Goal: Task Accomplishment & Management: Manage account settings

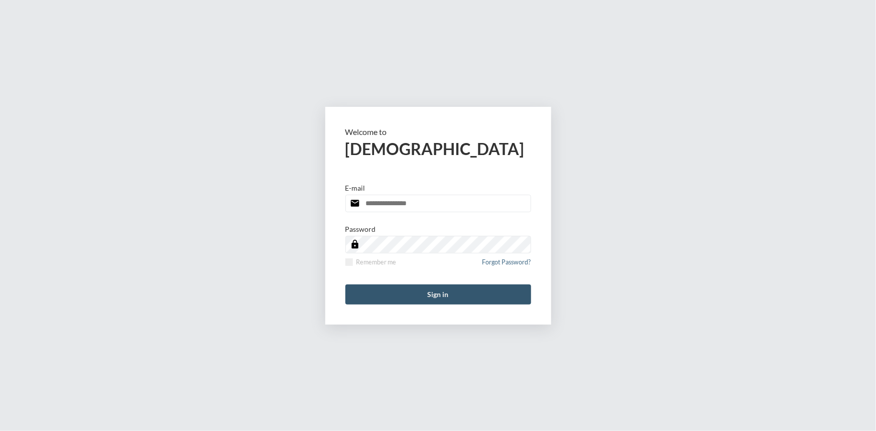
type input "**********"
click at [435, 290] on button "Sign in" at bounding box center [438, 294] width 186 height 20
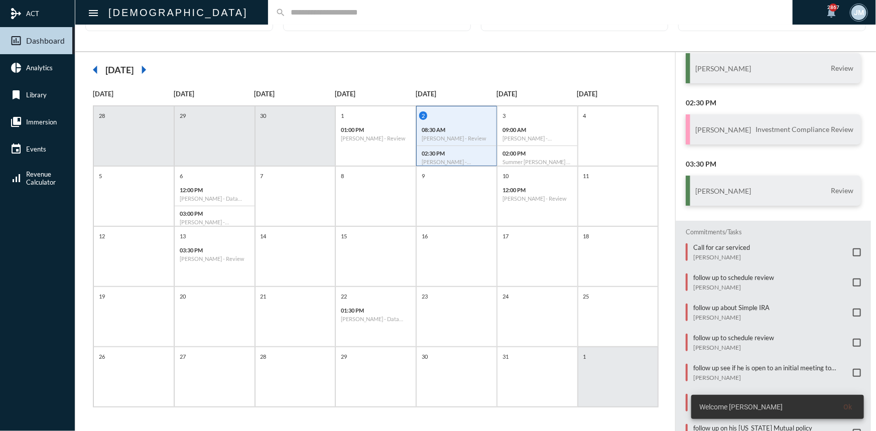
scroll to position [136, 0]
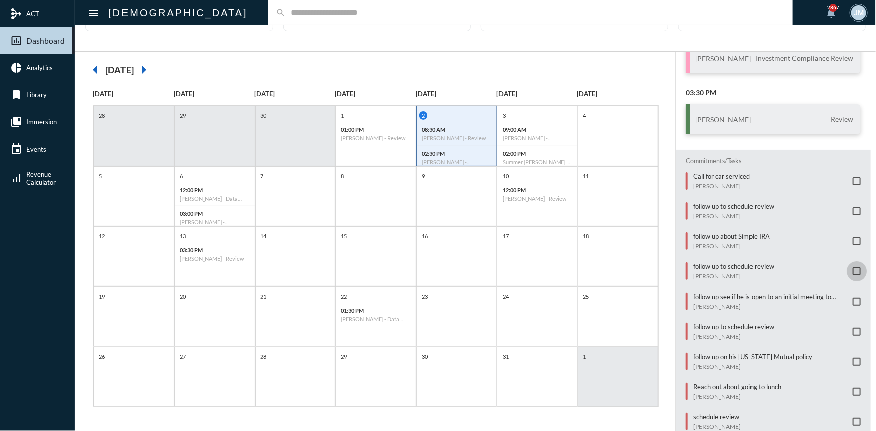
click at [853, 267] on span at bounding box center [856, 271] width 8 height 8
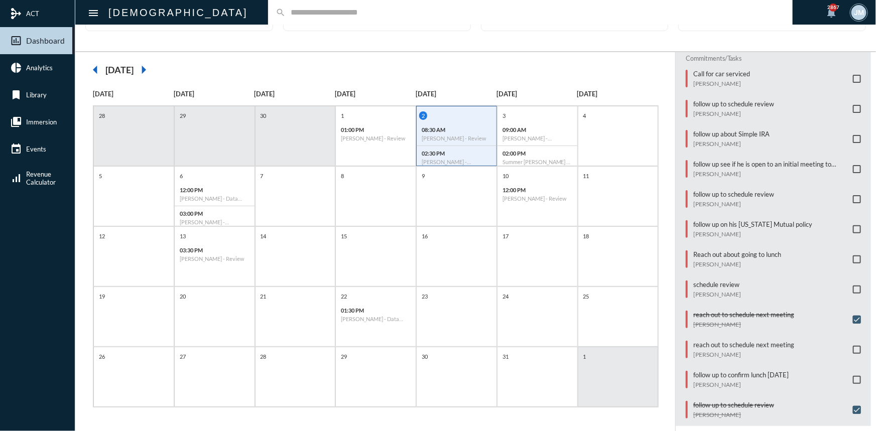
scroll to position [243, 0]
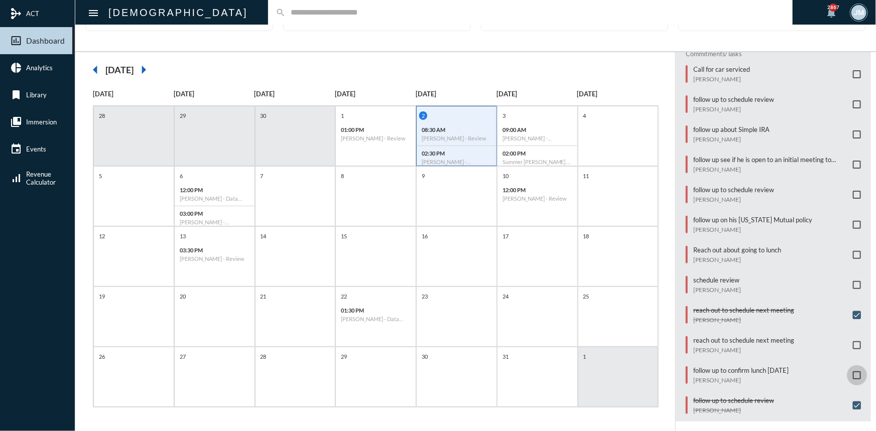
click at [852, 371] on span at bounding box center [856, 375] width 8 height 8
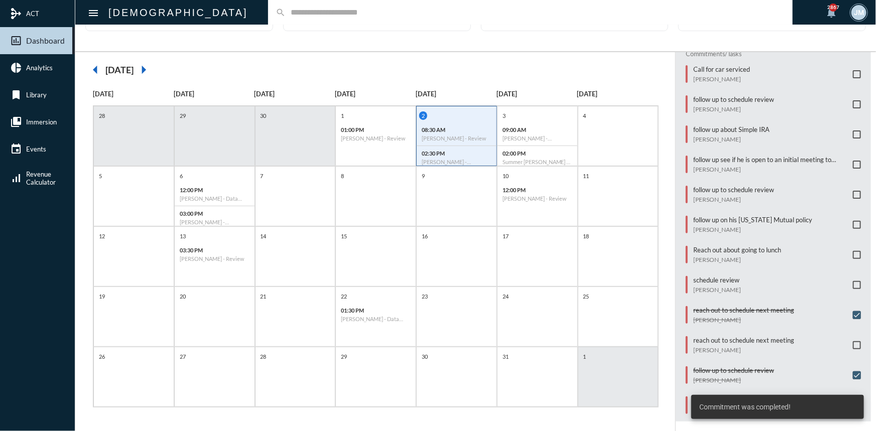
click at [852, 221] on span at bounding box center [856, 225] width 8 height 8
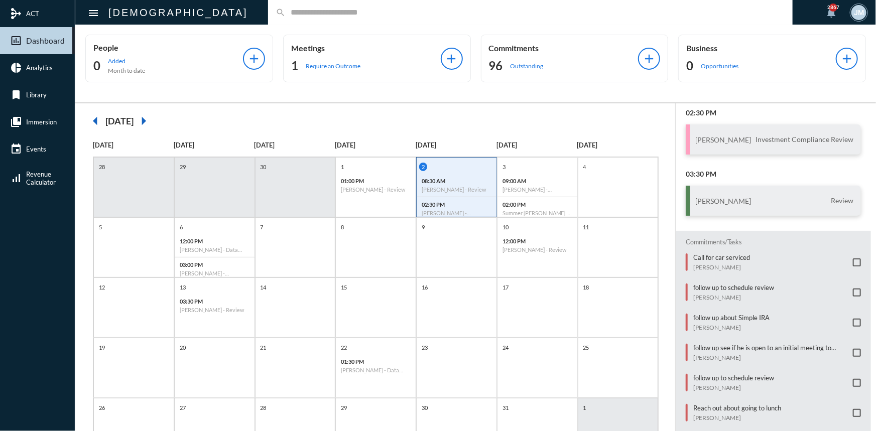
scroll to position [0, 0]
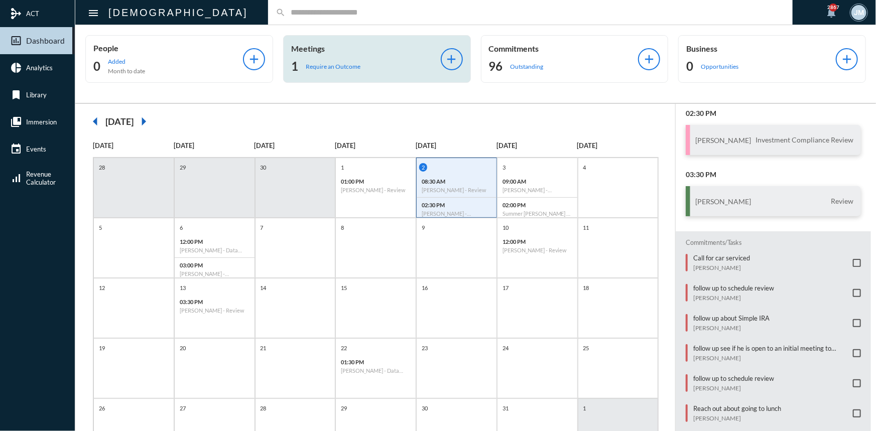
click at [316, 52] on p "Meetings" at bounding box center [366, 49] width 150 height 10
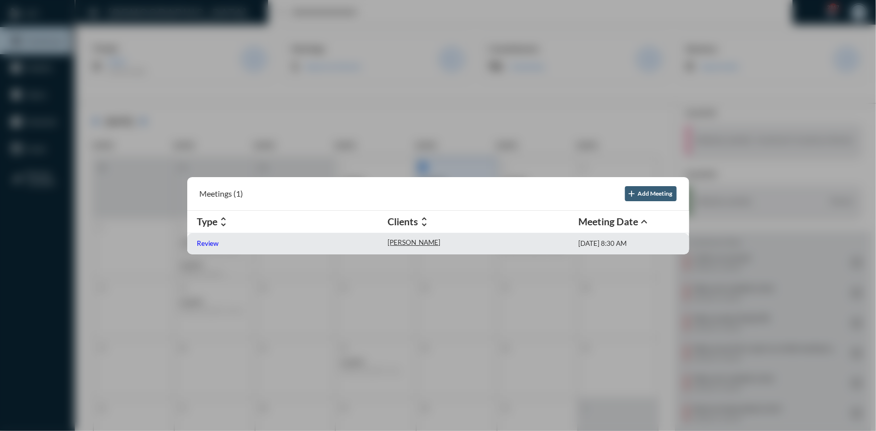
click at [211, 242] on p "Review" at bounding box center [208, 243] width 22 height 8
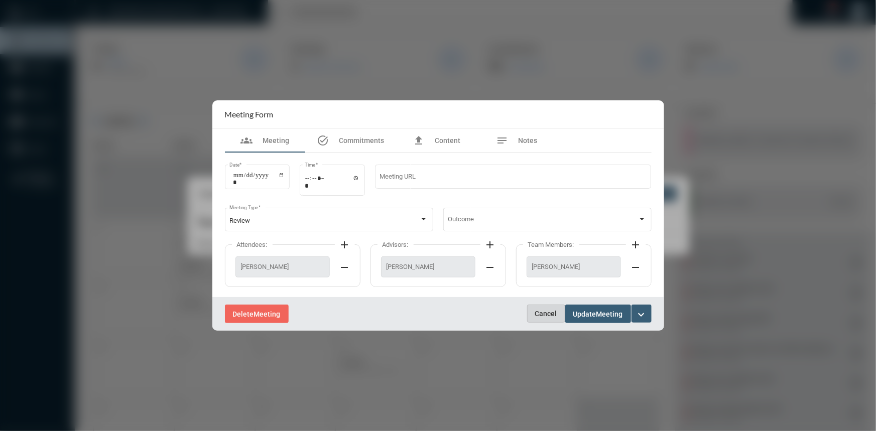
click at [535, 311] on span "Cancel" at bounding box center [546, 314] width 22 height 8
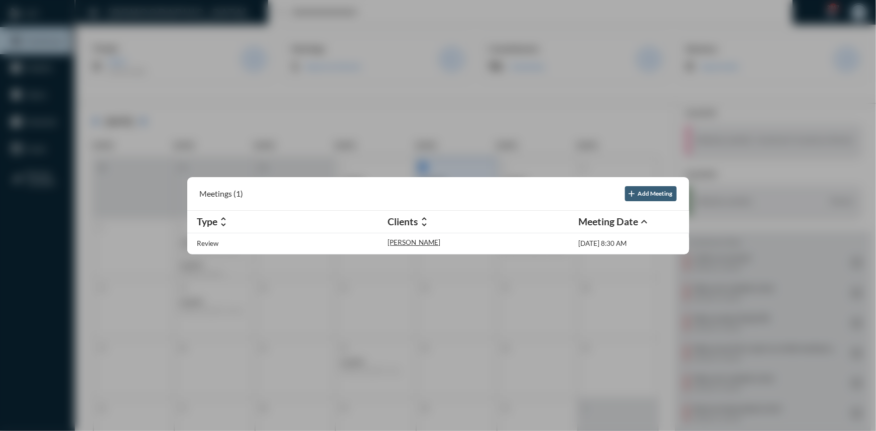
click at [170, 21] on div at bounding box center [438, 215] width 876 height 431
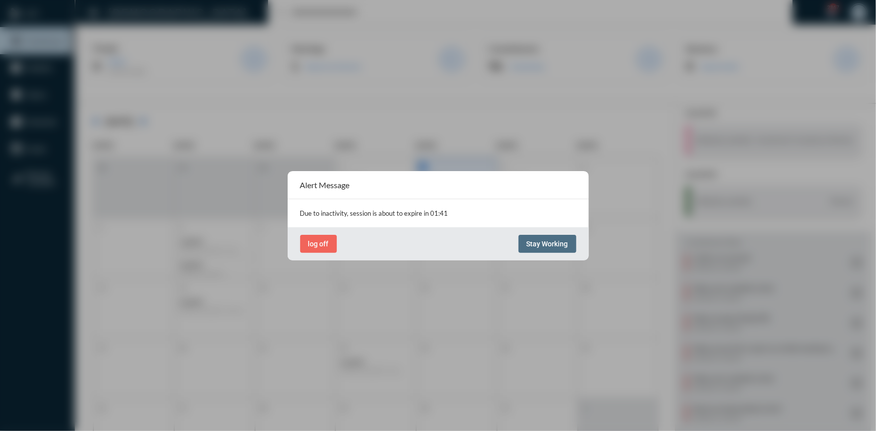
click at [544, 238] on button "Stay Working" at bounding box center [547, 244] width 58 height 18
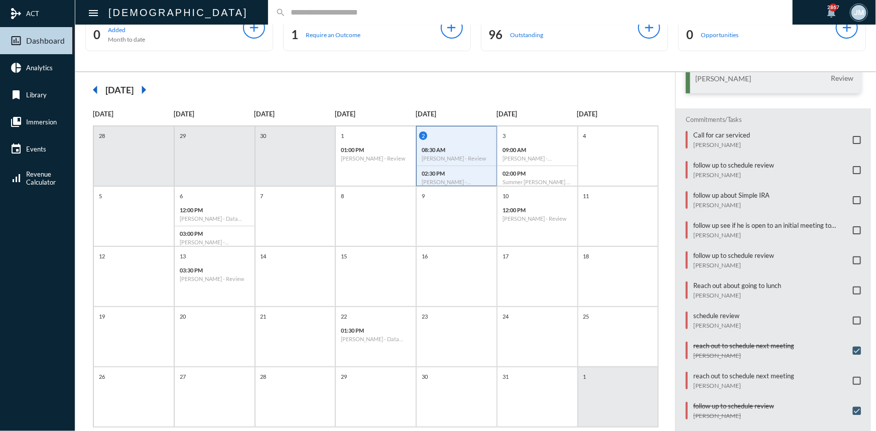
scroll to position [45, 0]
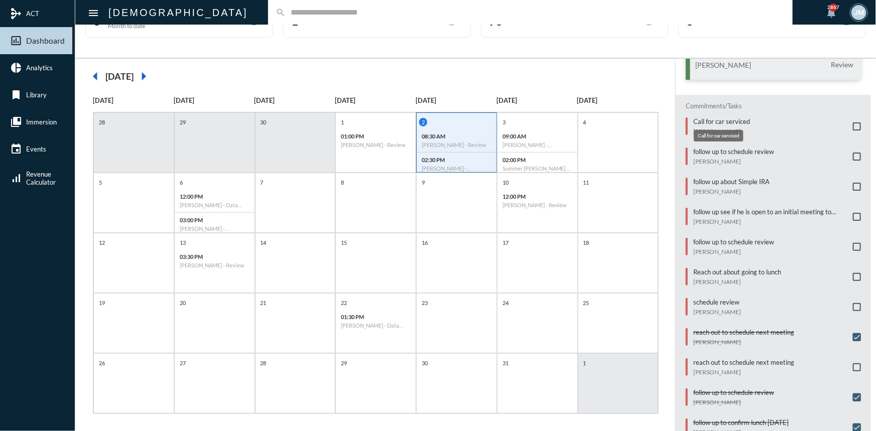
click at [712, 121] on p "Call for car serviced" at bounding box center [721, 121] width 57 height 8
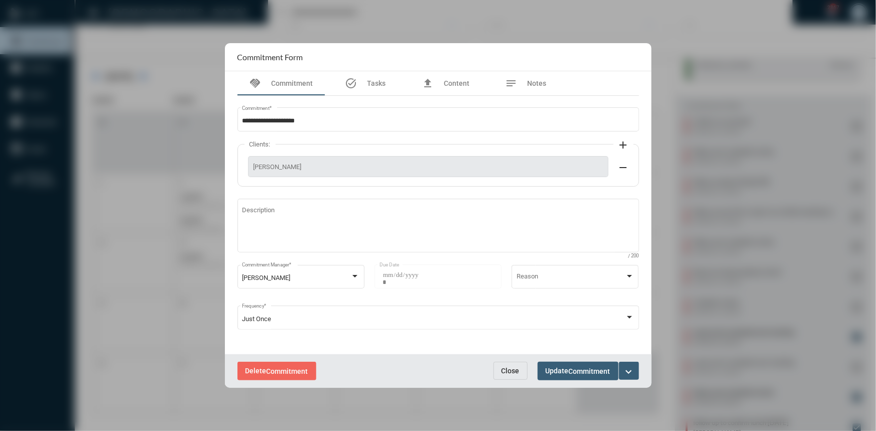
click at [625, 371] on mat-icon "expand_more" at bounding box center [629, 372] width 12 height 12
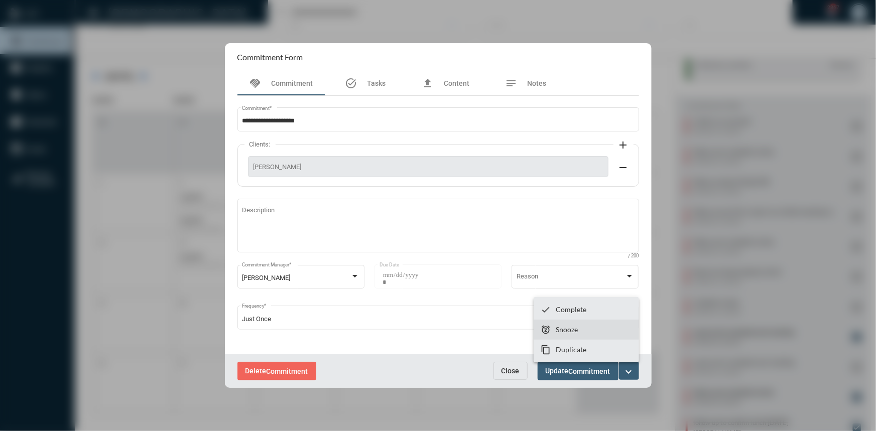
click at [569, 326] on p "Snooze" at bounding box center [566, 329] width 22 height 9
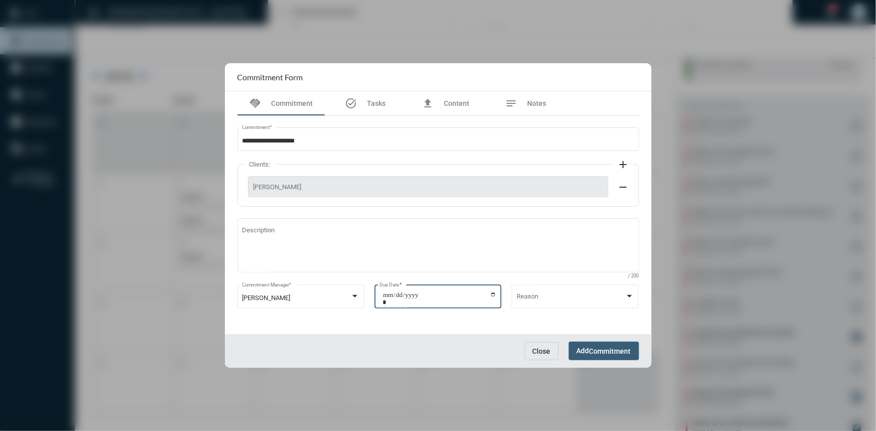
click at [492, 296] on input "**********" at bounding box center [439, 299] width 114 height 14
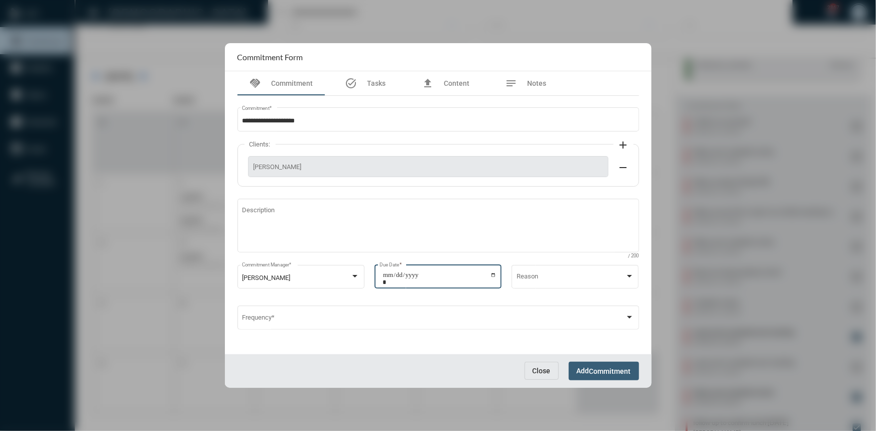
click at [492, 276] on input "**********" at bounding box center [439, 278] width 114 height 14
type input "**********"
click at [495, 275] on input "**********" at bounding box center [439, 278] width 114 height 14
click at [492, 276] on input "**********" at bounding box center [439, 278] width 114 height 14
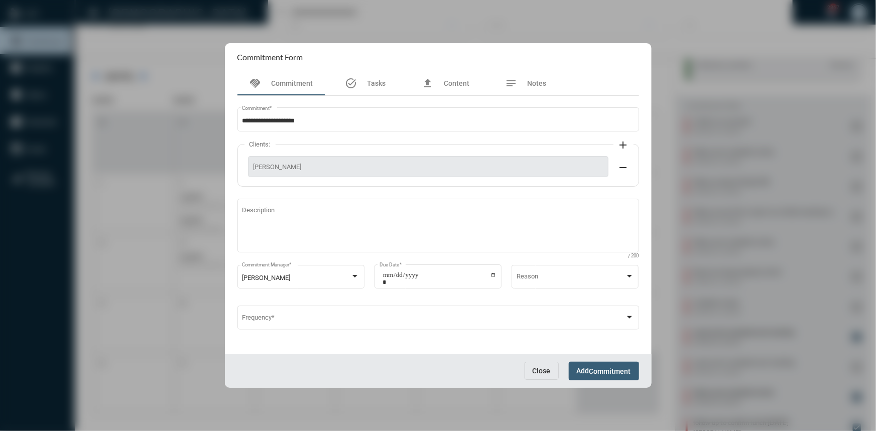
click at [511, 299] on mat-form-field "Reason" at bounding box center [574, 281] width 127 height 36
click at [597, 367] on span "Commitment" at bounding box center [610, 371] width 42 height 8
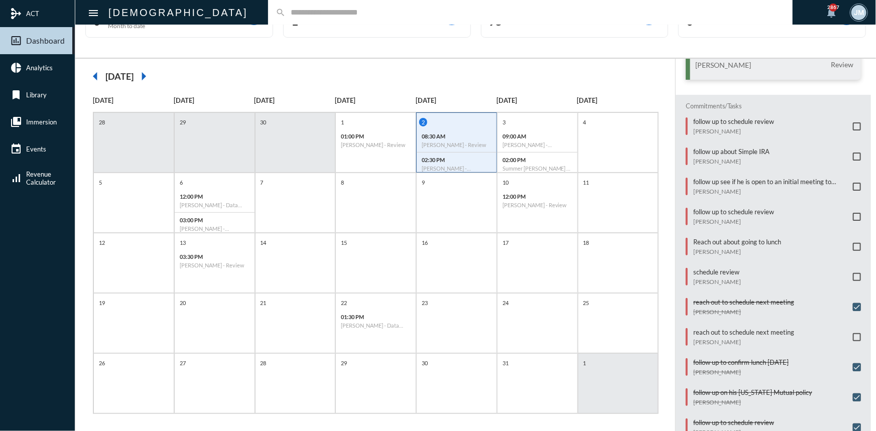
scroll to position [0, 0]
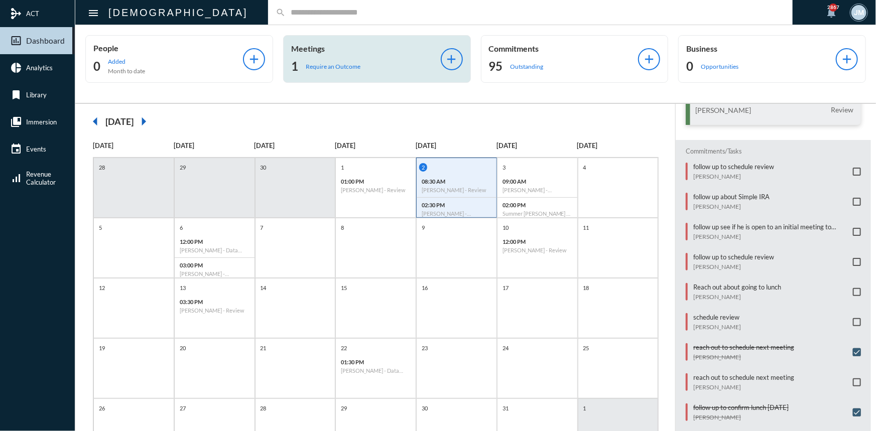
click at [302, 50] on p "Meetings" at bounding box center [366, 49] width 150 height 10
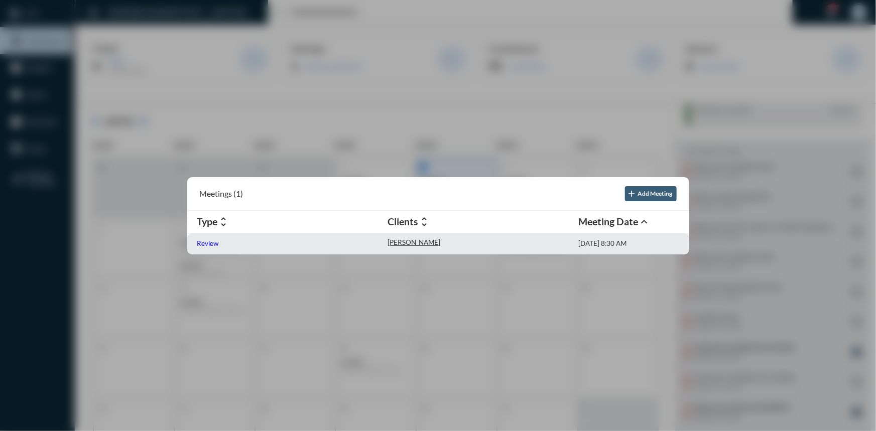
click at [206, 244] on p "Review" at bounding box center [208, 243] width 22 height 8
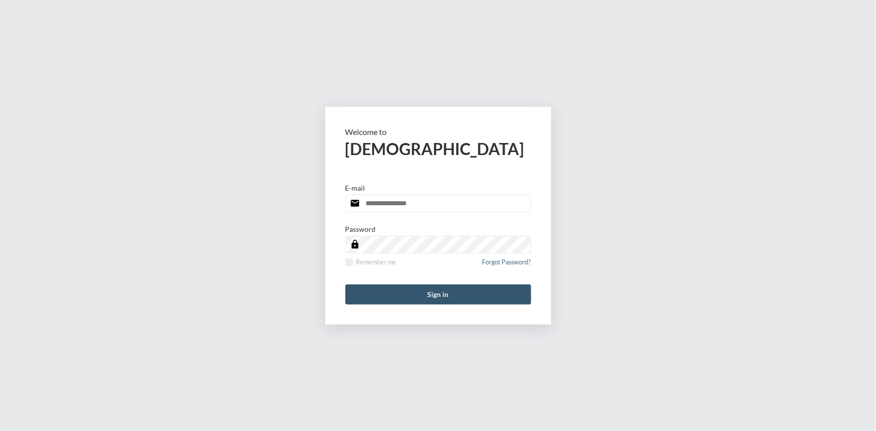
type input "**********"
click at [461, 294] on button "Sign in" at bounding box center [438, 294] width 186 height 20
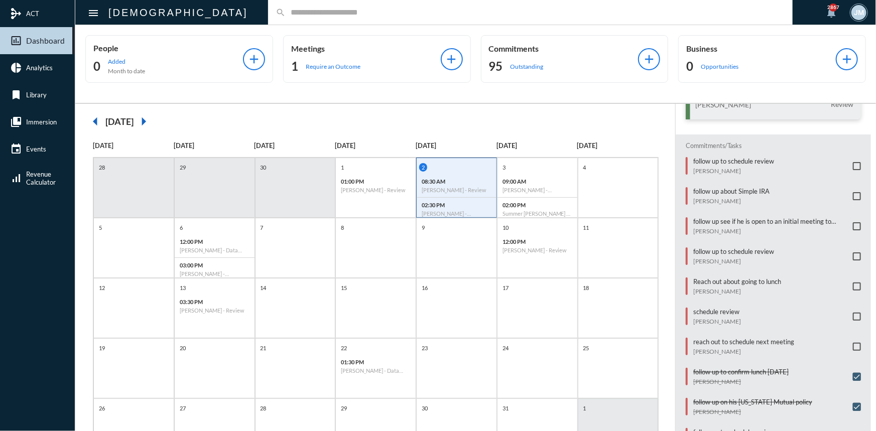
scroll to position [214, 0]
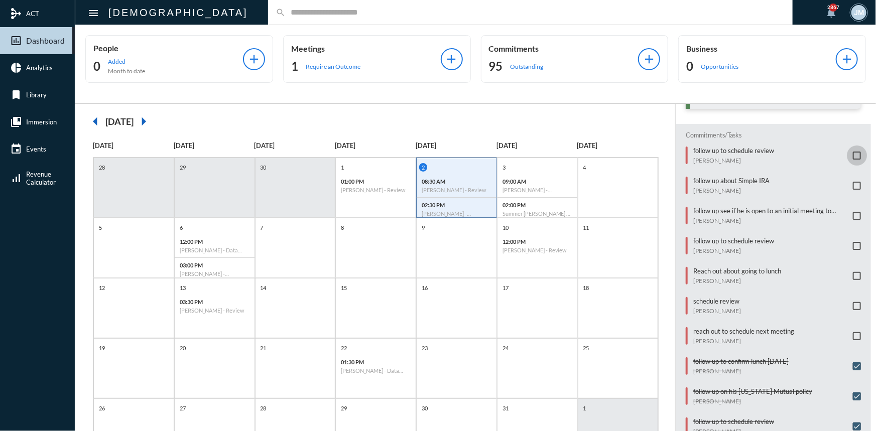
click at [852, 152] on span at bounding box center [856, 156] width 8 height 8
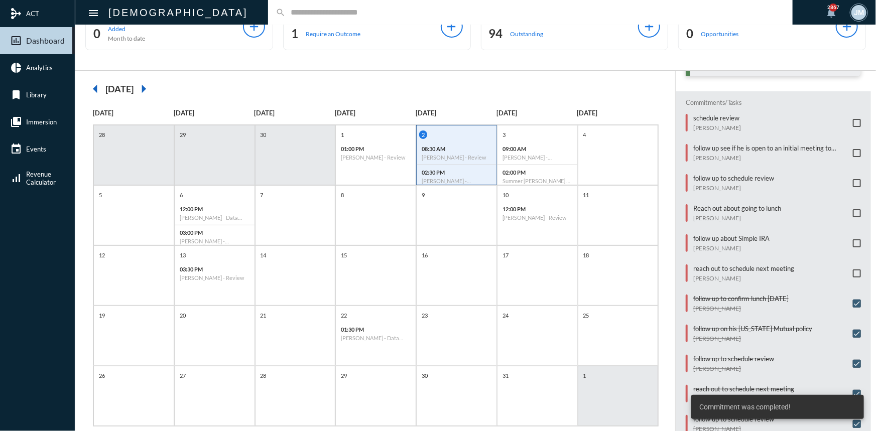
scroll to position [52, 0]
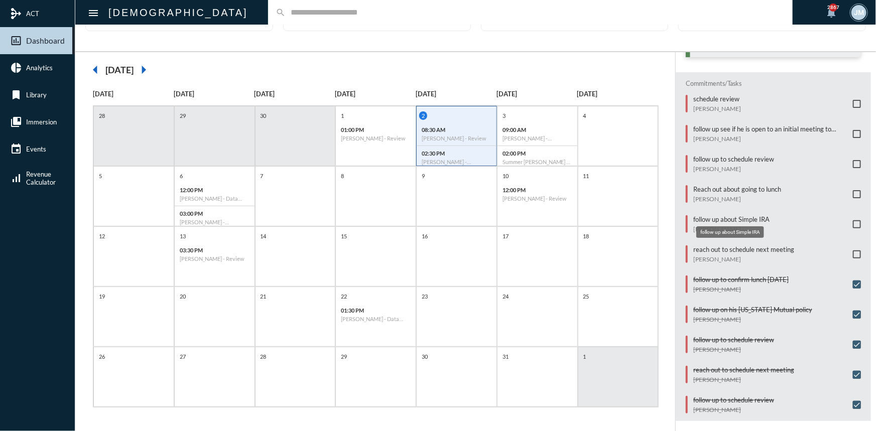
click at [726, 215] on p "follow up about Simple IRA" at bounding box center [731, 219] width 76 height 8
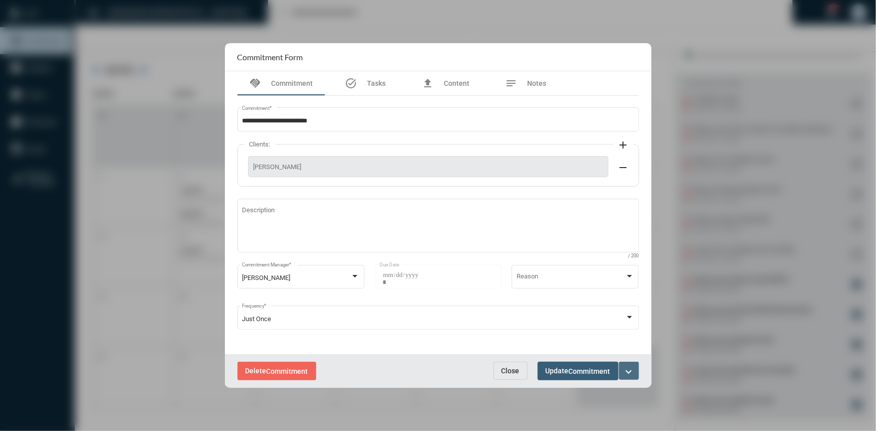
click at [628, 367] on mat-icon "expand_more" at bounding box center [629, 372] width 12 height 12
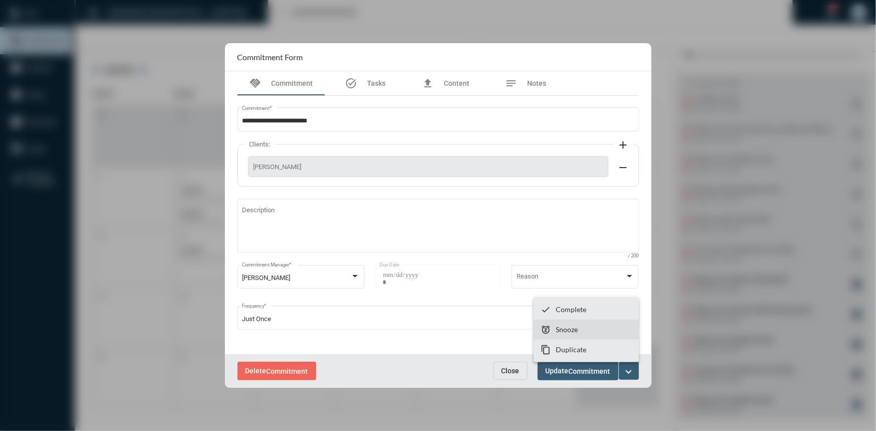
click at [540, 329] on section "snooze Snooze" at bounding box center [585, 330] width 105 height 20
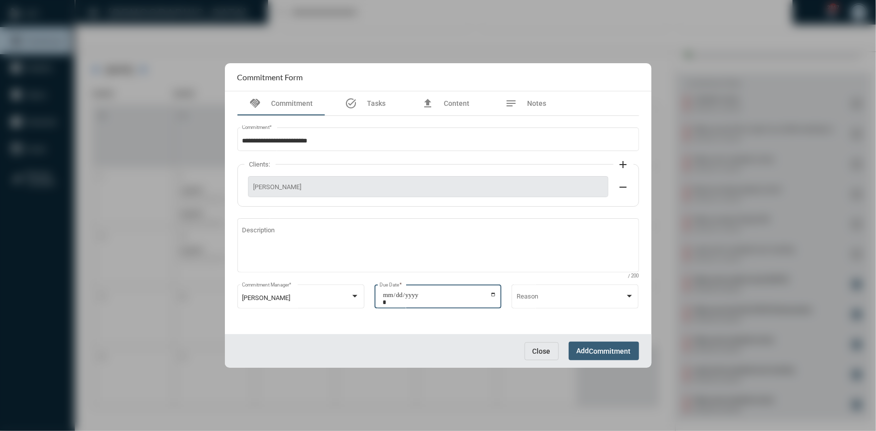
click at [490, 295] on input "**********" at bounding box center [439, 299] width 114 height 14
type input "**********"
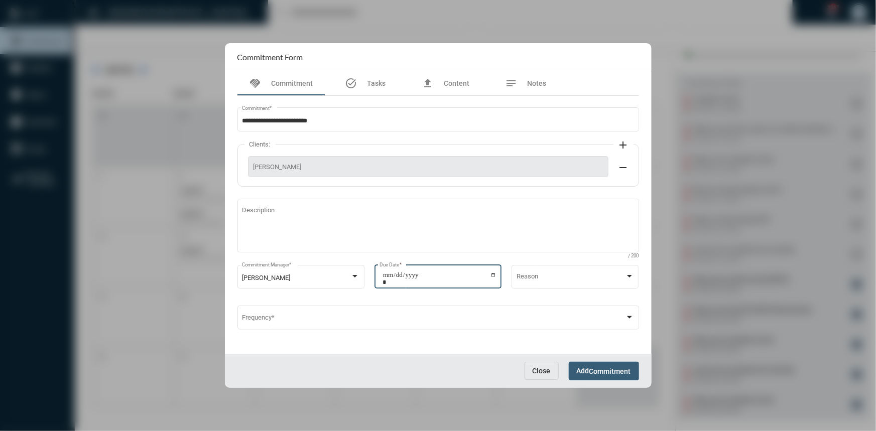
click at [585, 373] on span "Add Commitment" at bounding box center [604, 371] width 54 height 8
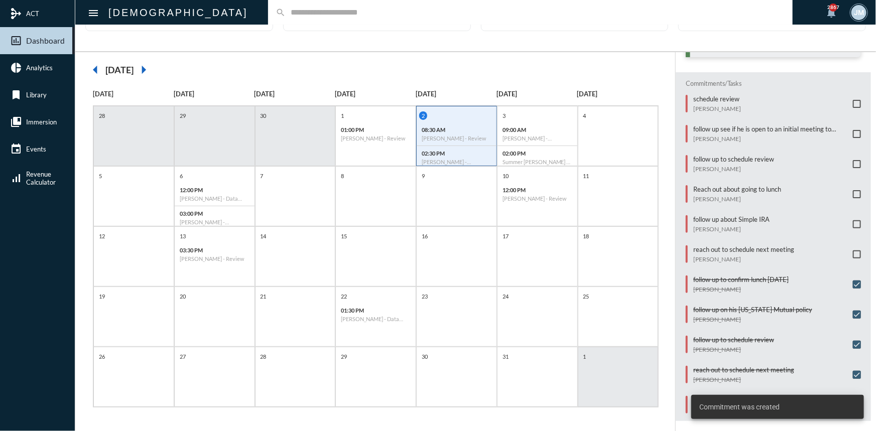
scroll to position [184, 0]
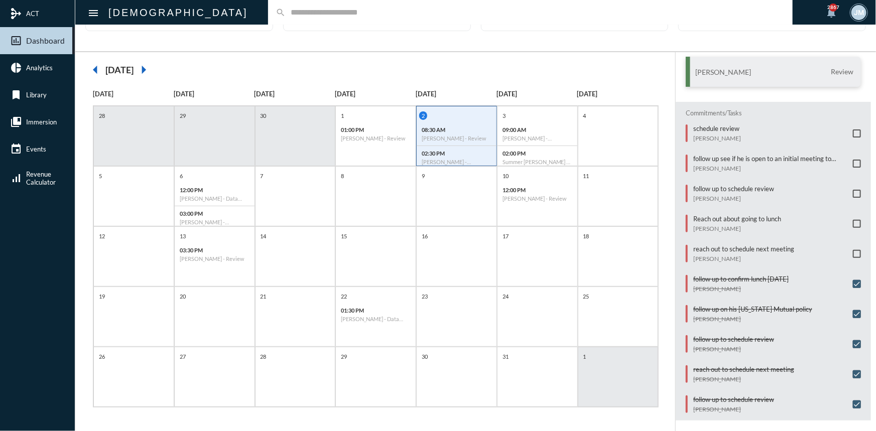
click at [852, 250] on span at bounding box center [856, 254] width 8 height 8
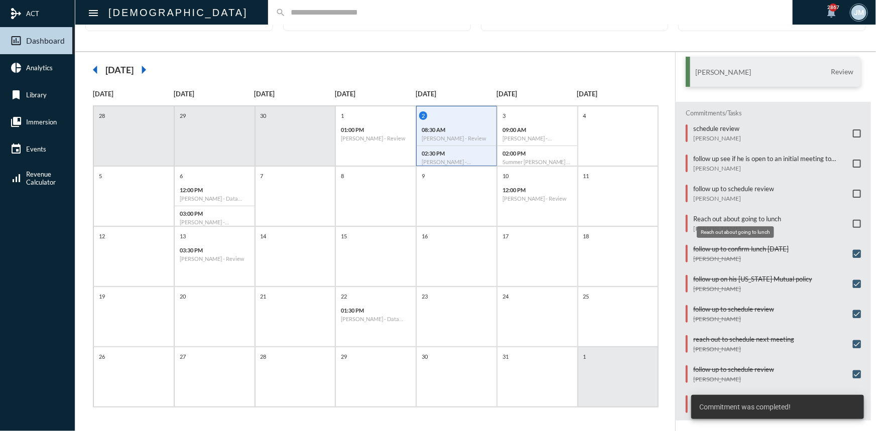
click at [707, 215] on p "Reach out about going to lunch" at bounding box center [737, 219] width 88 height 8
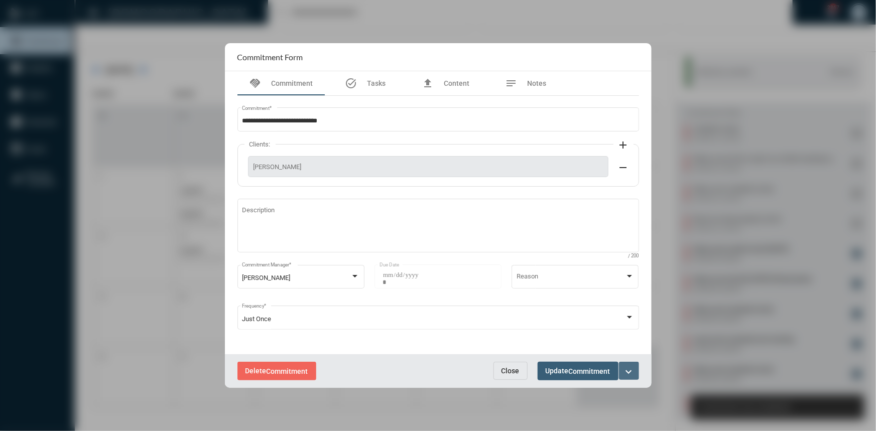
click at [635, 370] on button "expand_more" at bounding box center [629, 371] width 20 height 18
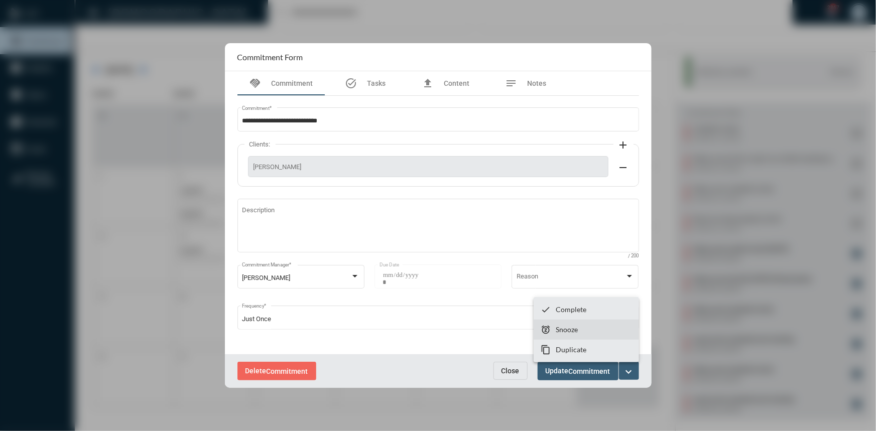
click at [570, 332] on p "Snooze" at bounding box center [566, 329] width 22 height 9
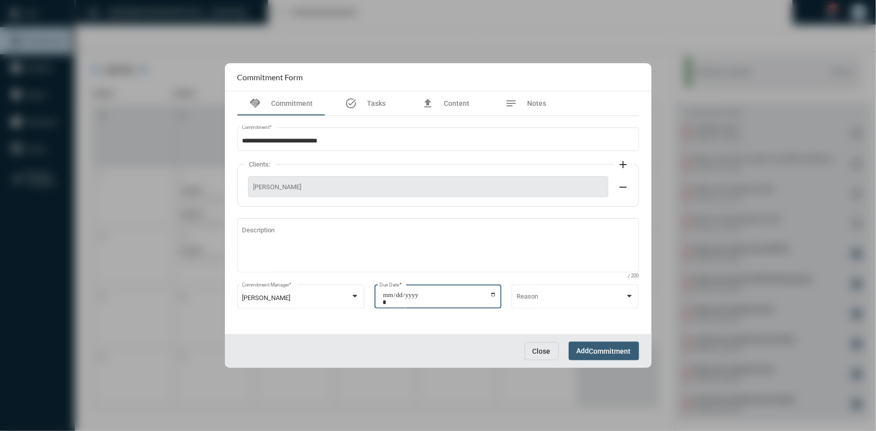
click at [492, 292] on input "**********" at bounding box center [439, 299] width 114 height 14
type input "**********"
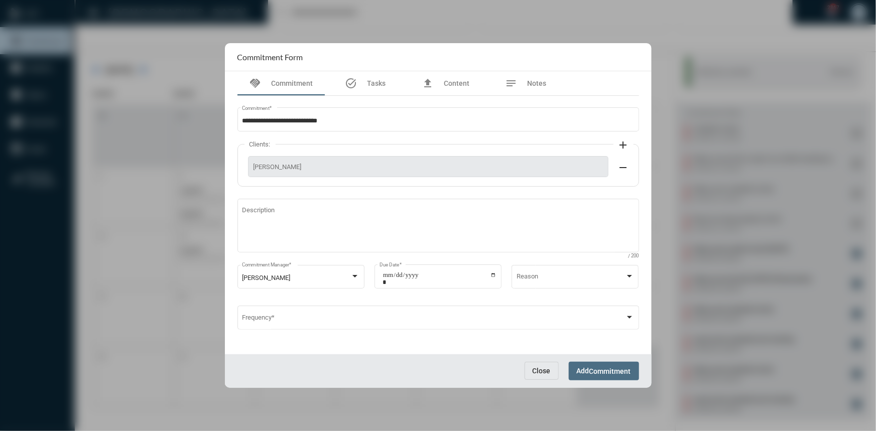
click at [604, 368] on span "Commitment" at bounding box center [610, 371] width 42 height 8
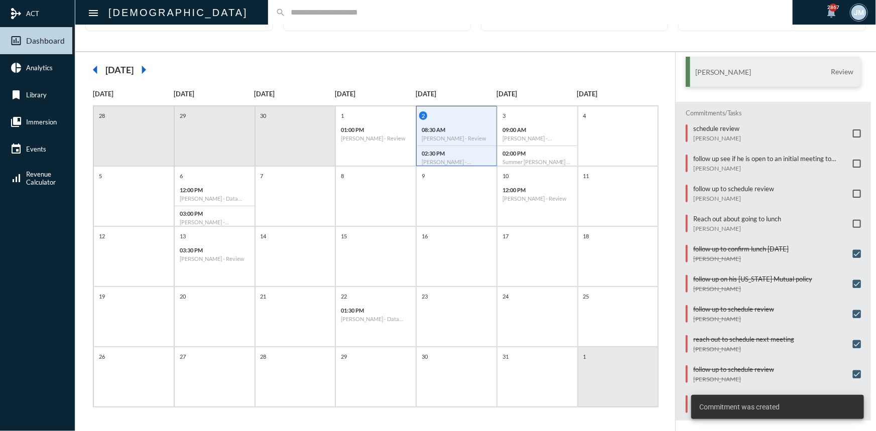
scroll to position [155, 0]
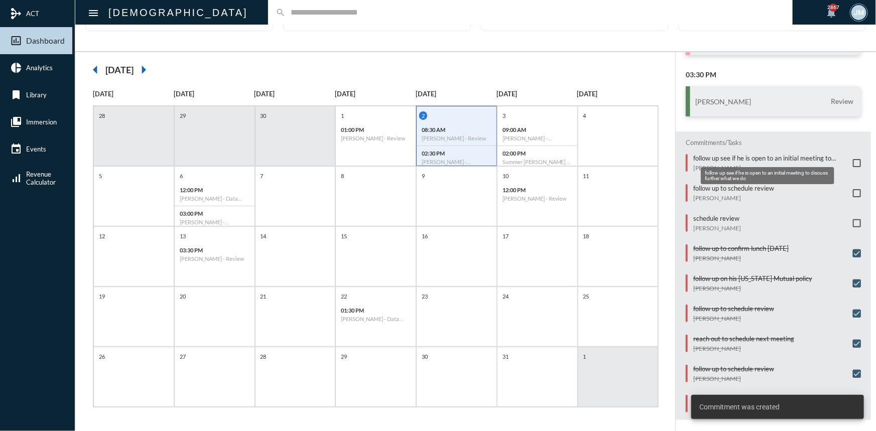
click at [782, 154] on p "follow up see if he is open to an initial meeting to discuss further what we do" at bounding box center [770, 158] width 155 height 8
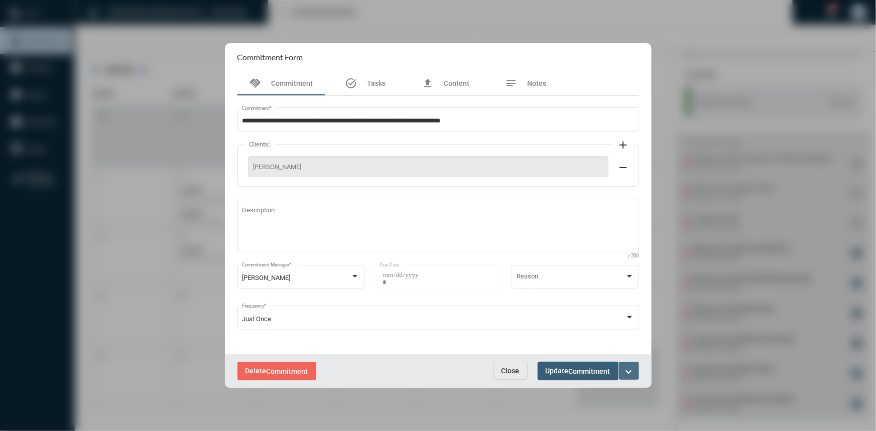
click at [632, 369] on mat-icon "expand_more" at bounding box center [629, 372] width 12 height 12
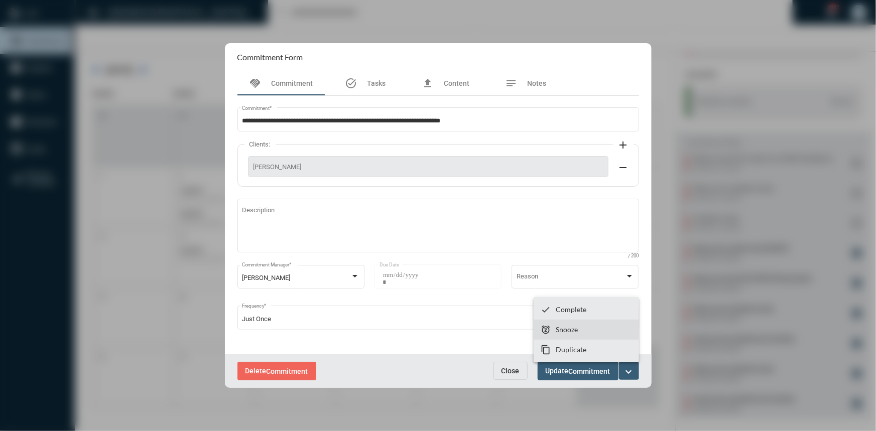
click at [584, 323] on section "snooze Snooze" at bounding box center [585, 330] width 105 height 20
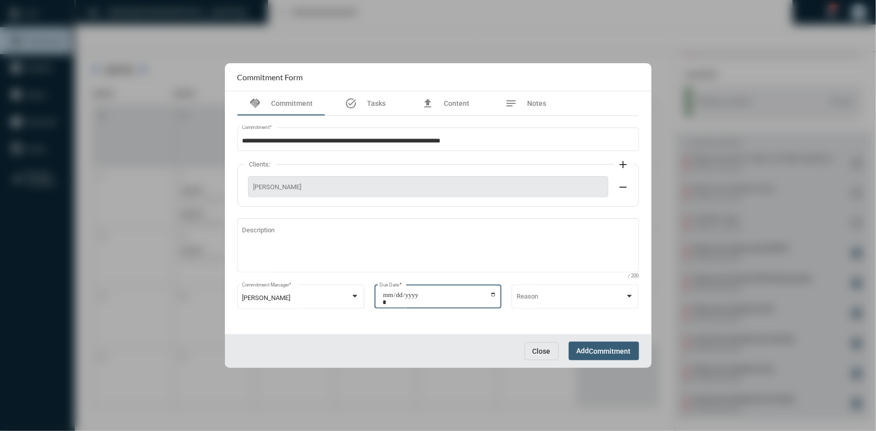
click at [493, 298] on input "**********" at bounding box center [439, 299] width 114 height 14
type input "**********"
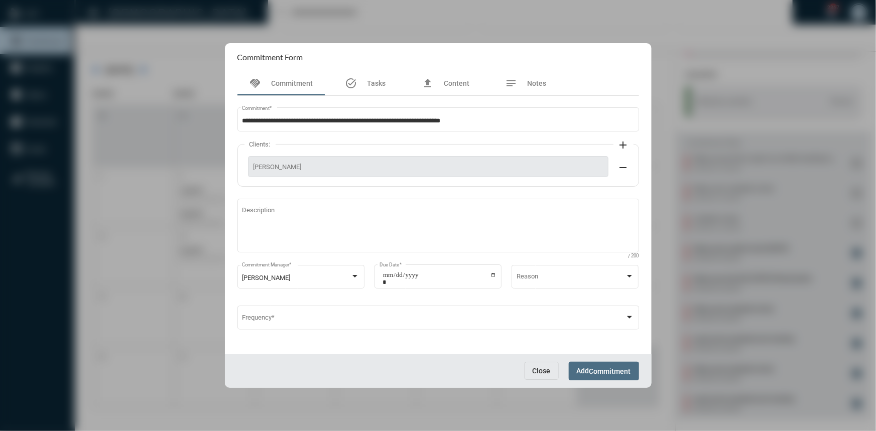
click at [602, 370] on span "Commitment" at bounding box center [610, 371] width 42 height 8
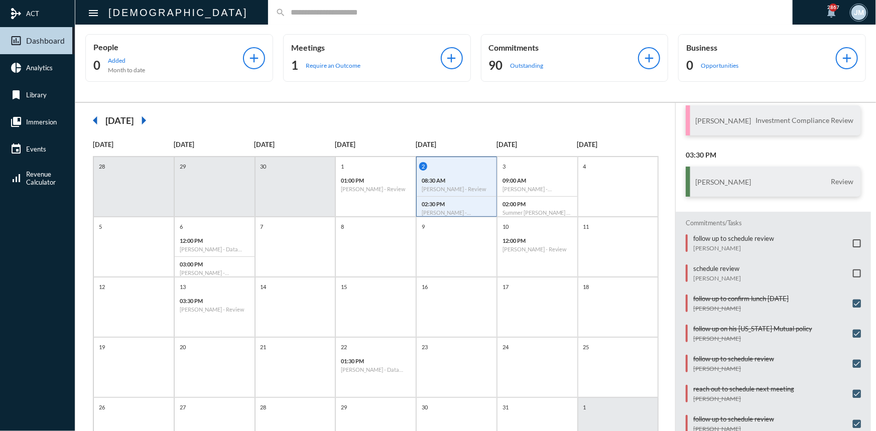
scroll to position [0, 0]
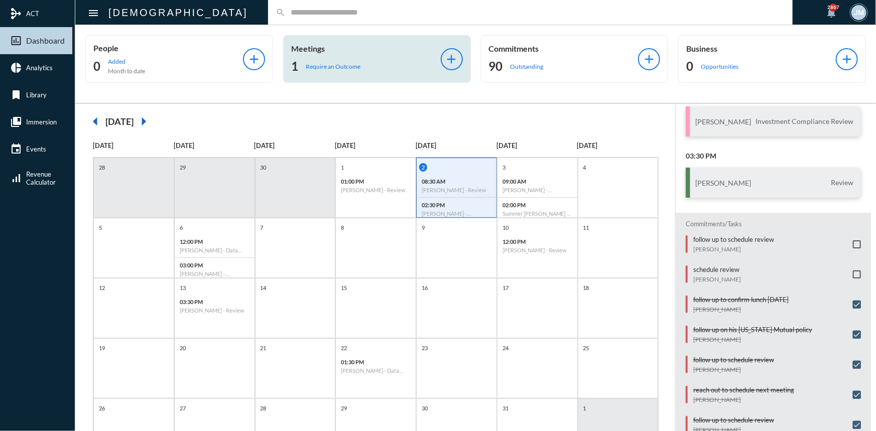
click at [316, 44] on p "Meetings" at bounding box center [366, 49] width 150 height 10
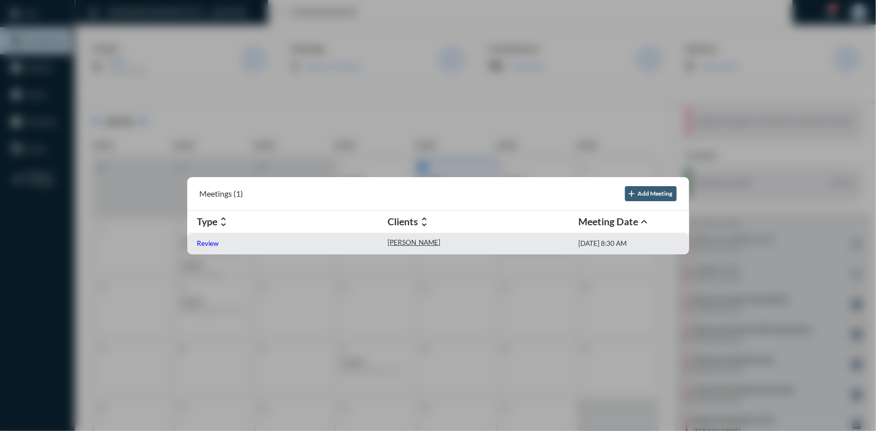
click at [211, 241] on p "Review" at bounding box center [208, 243] width 22 height 8
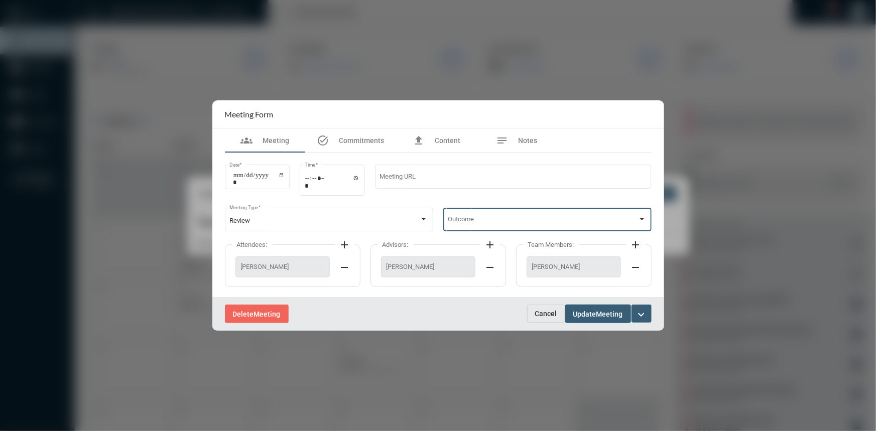
click at [640, 216] on div at bounding box center [641, 219] width 9 height 8
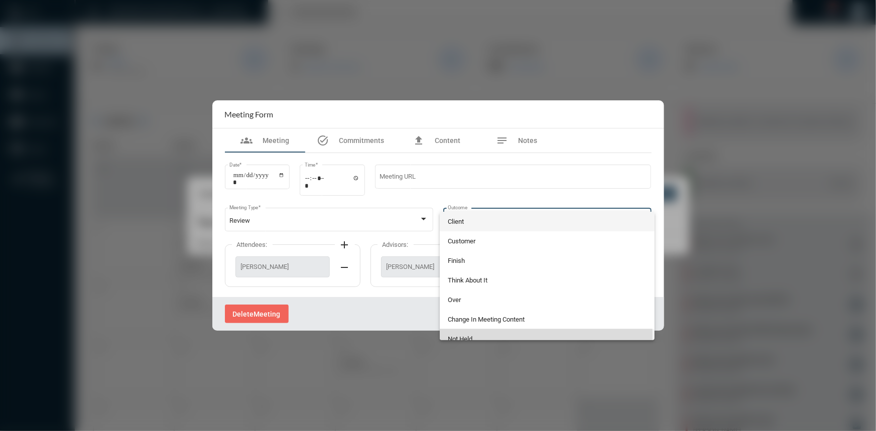
click at [475, 335] on span "Not Held" at bounding box center [547, 339] width 199 height 20
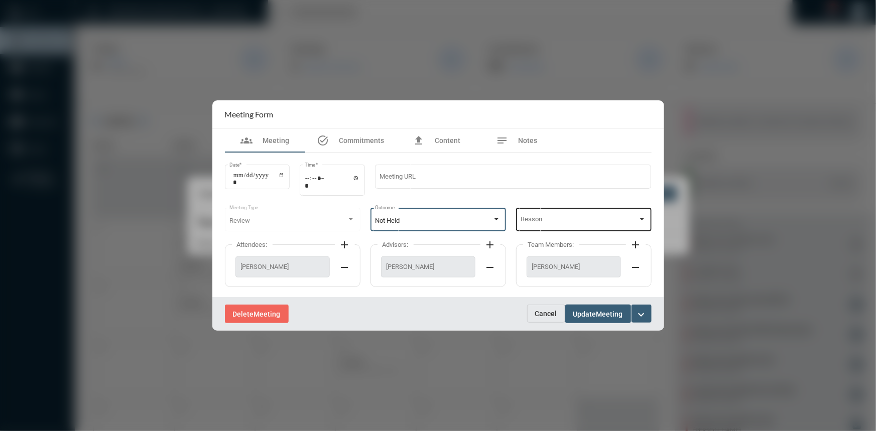
click at [639, 218] on div at bounding box center [641, 219] width 9 height 8
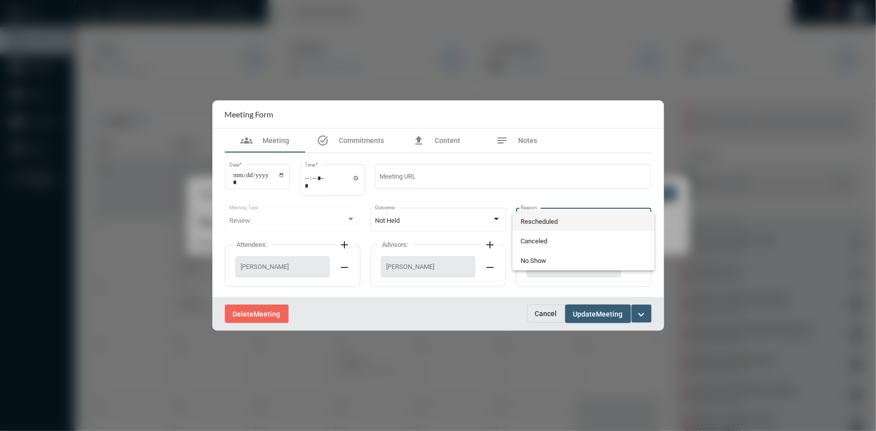
click at [545, 222] on span "Rescheduled" at bounding box center [583, 222] width 126 height 20
click at [584, 316] on span "Update" at bounding box center [584, 314] width 23 height 8
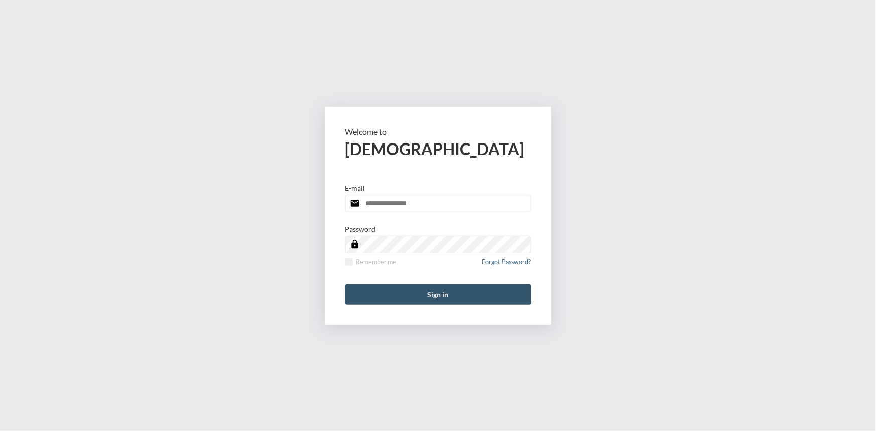
type input "**********"
click at [425, 296] on button "Sign in" at bounding box center [438, 294] width 186 height 20
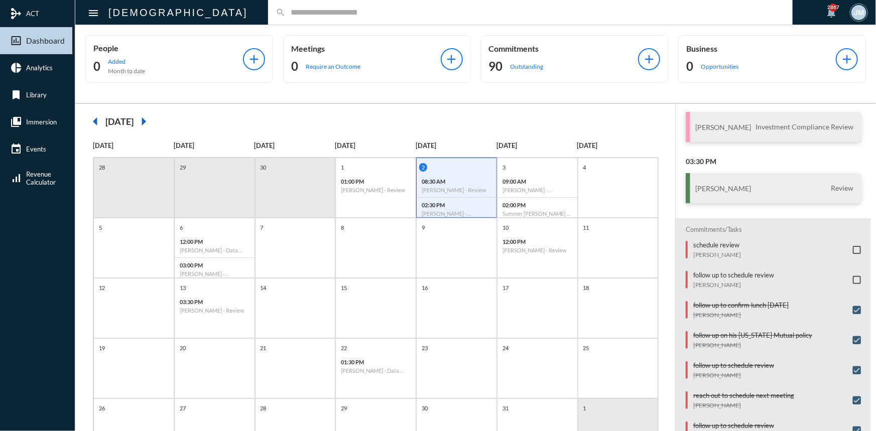
scroll to position [125, 0]
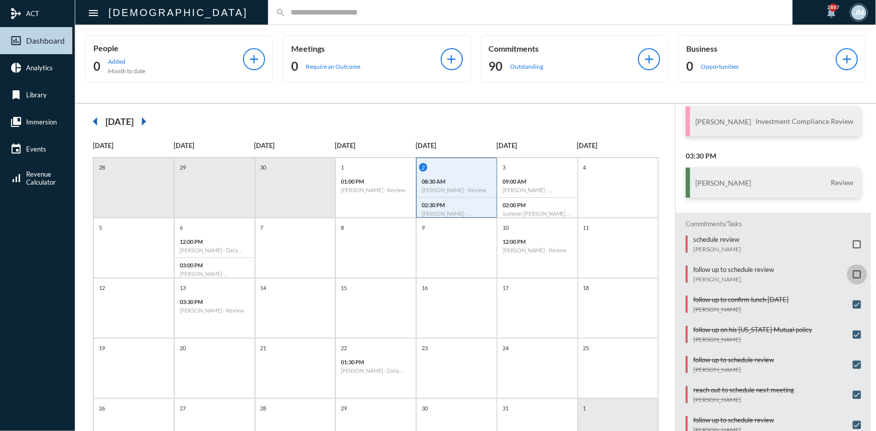
click at [855, 274] on span at bounding box center [856, 274] width 8 height 8
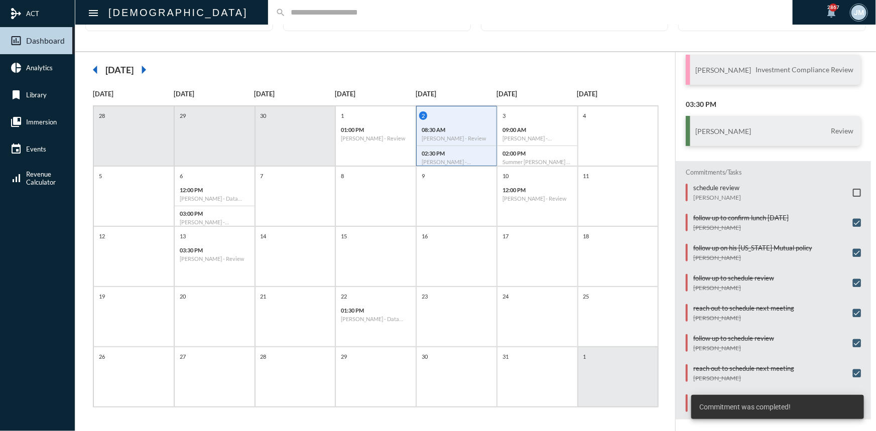
scroll to position [0, 0]
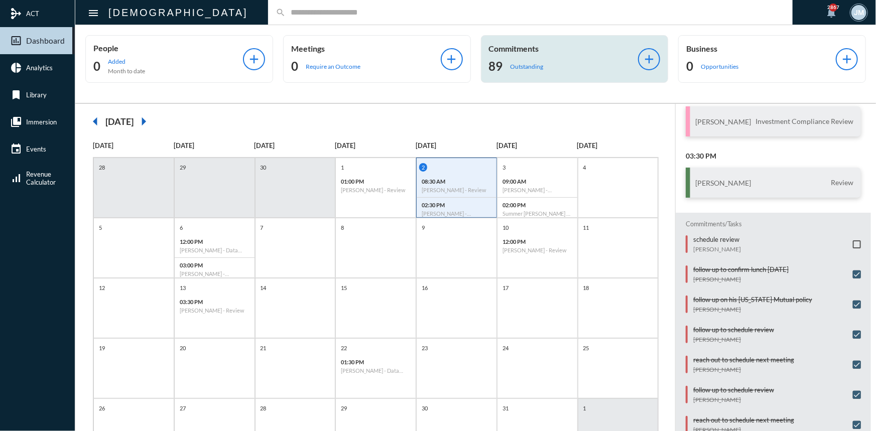
click at [528, 53] on p "Commitments" at bounding box center [564, 49] width 150 height 10
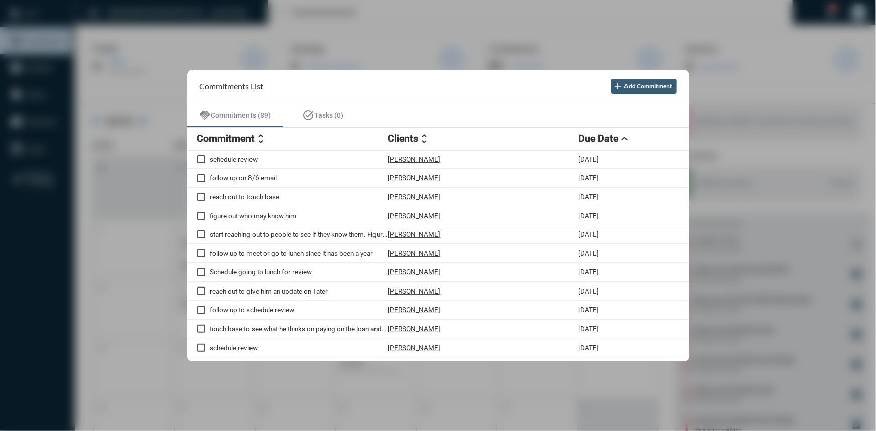
scroll to position [182, 0]
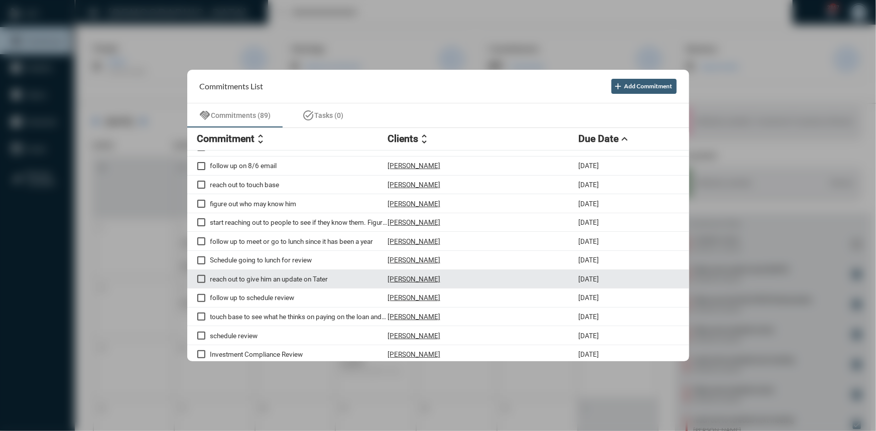
click at [311, 283] on p "reach out to give him an update on Tater" at bounding box center [299, 279] width 178 height 8
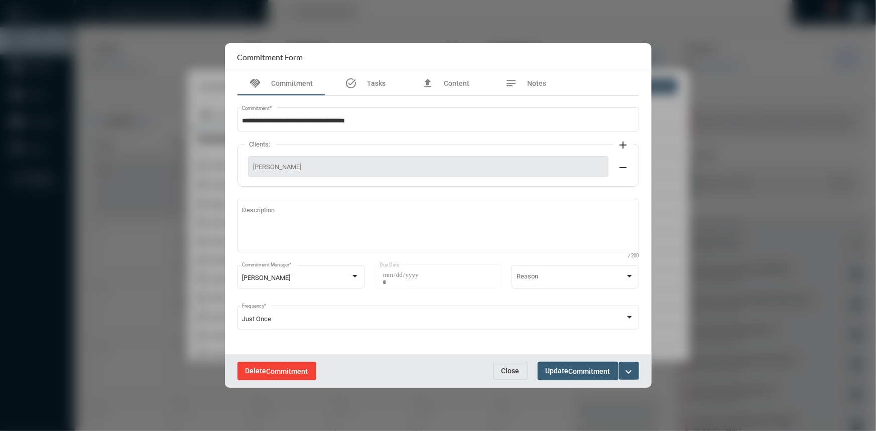
click at [271, 377] on button "Delete Commitment" at bounding box center [276, 371] width 79 height 19
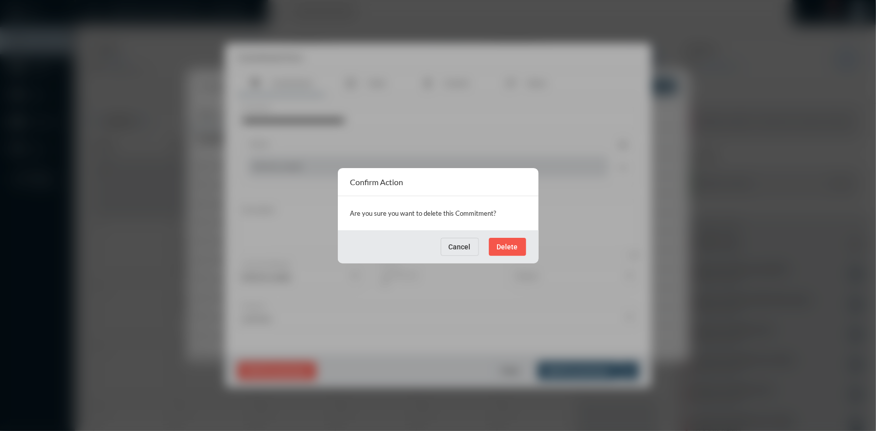
click at [520, 244] on button "Delete" at bounding box center [507, 247] width 37 height 18
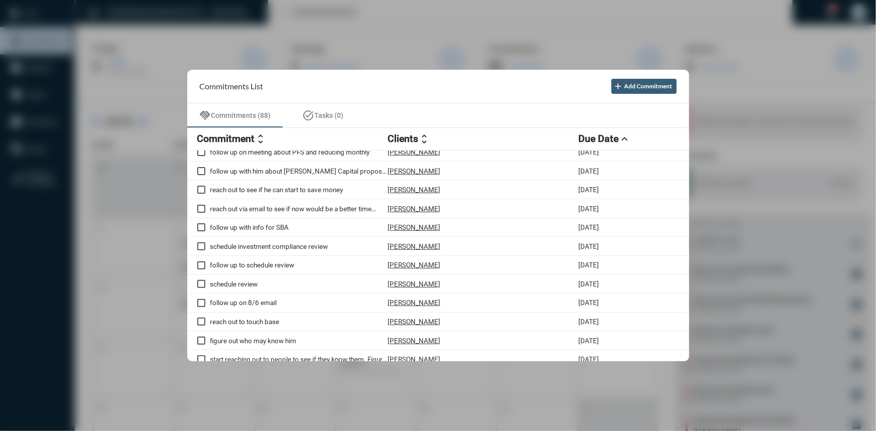
scroll to position [0, 0]
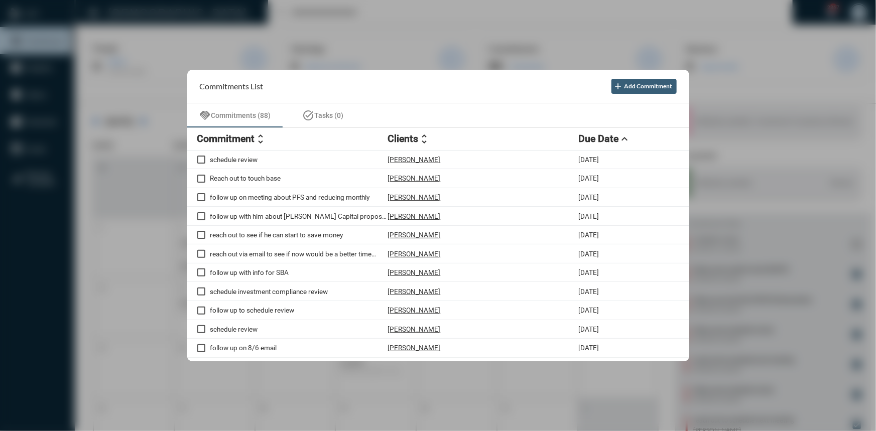
click at [340, 43] on div at bounding box center [438, 215] width 876 height 431
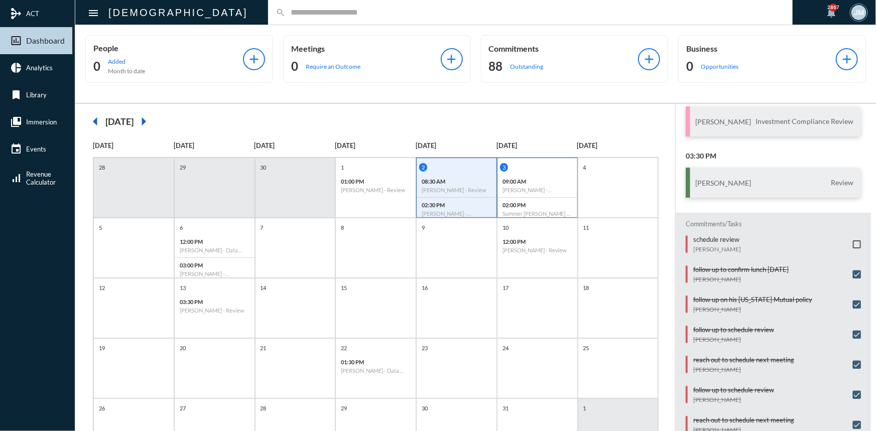
click at [537, 161] on div "3 09:00 AM [PERSON_NAME] - Verification 02:00 PM Summer [PERSON_NAME] - Verific…" at bounding box center [537, 188] width 81 height 60
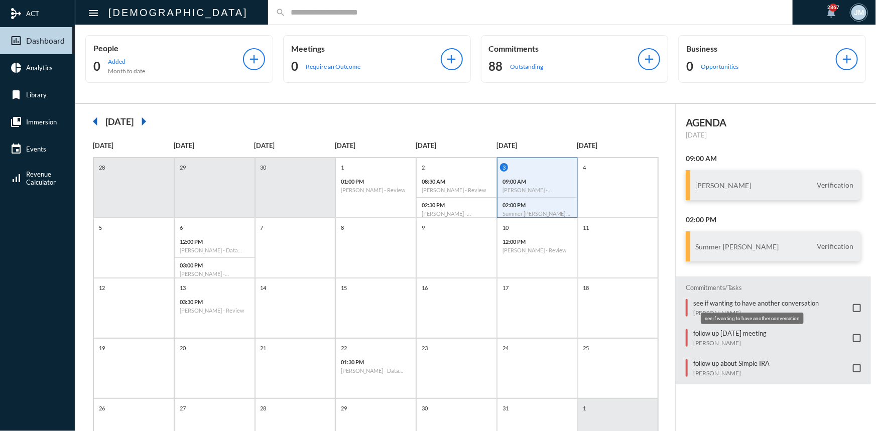
click at [701, 303] on p "see if wanting to have another conversation" at bounding box center [755, 303] width 125 height 8
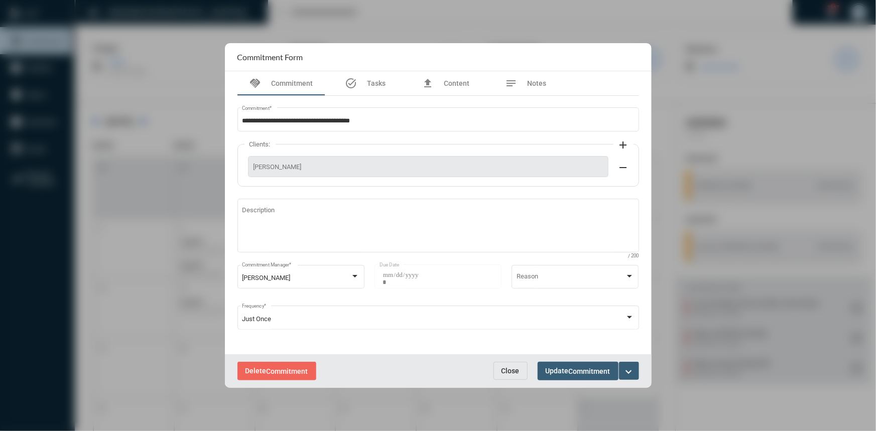
click at [624, 366] on mat-icon "expand_more" at bounding box center [629, 372] width 12 height 12
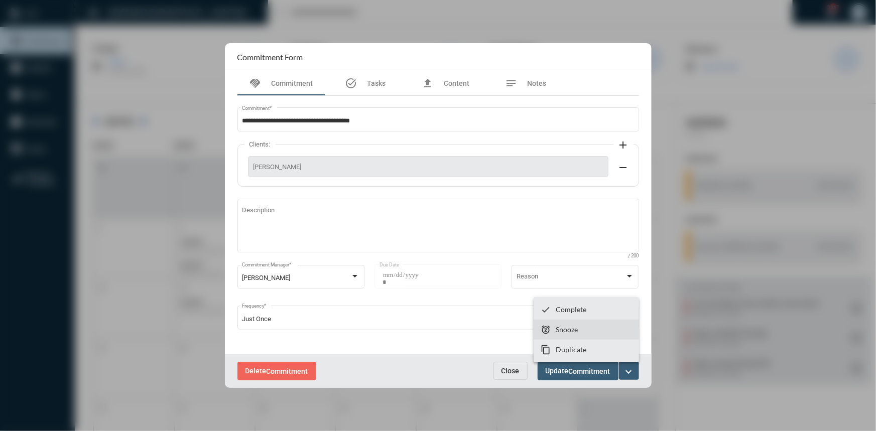
click at [570, 329] on p "Snooze" at bounding box center [566, 329] width 22 height 9
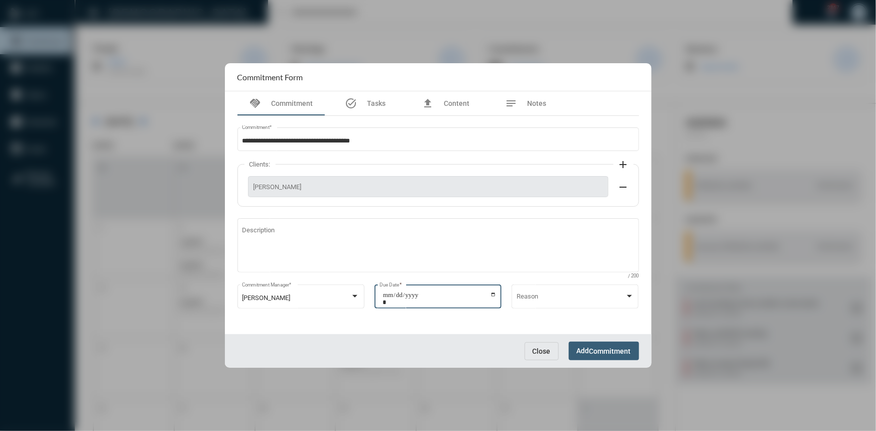
click at [491, 296] on input "**********" at bounding box center [439, 299] width 114 height 14
type input "**********"
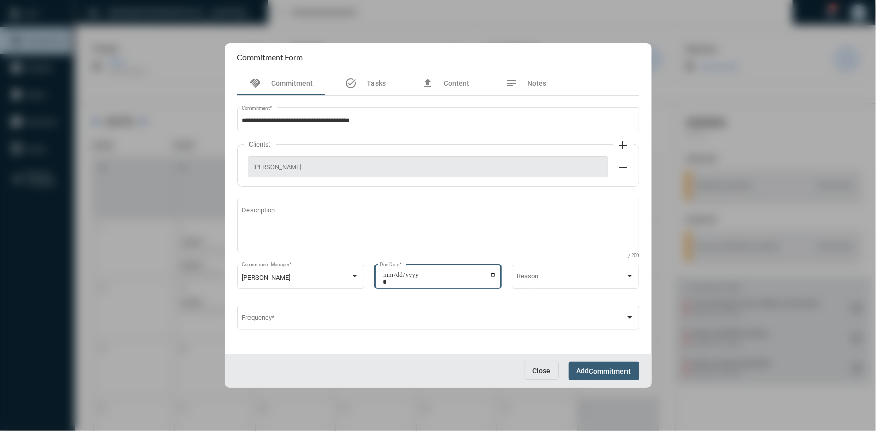
click at [583, 372] on span "Add Commitment" at bounding box center [604, 371] width 54 height 8
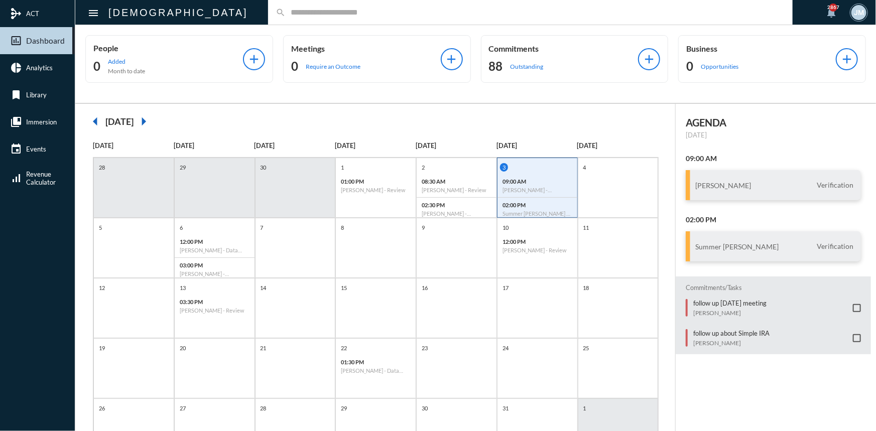
click at [285, 13] on input "text" at bounding box center [534, 12] width 499 height 9
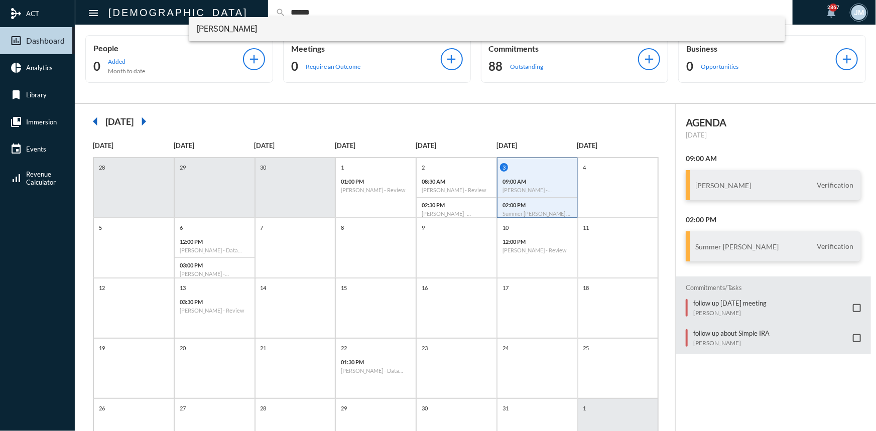
type input "******"
click at [227, 23] on span "[PERSON_NAME]" at bounding box center [487, 29] width 580 height 24
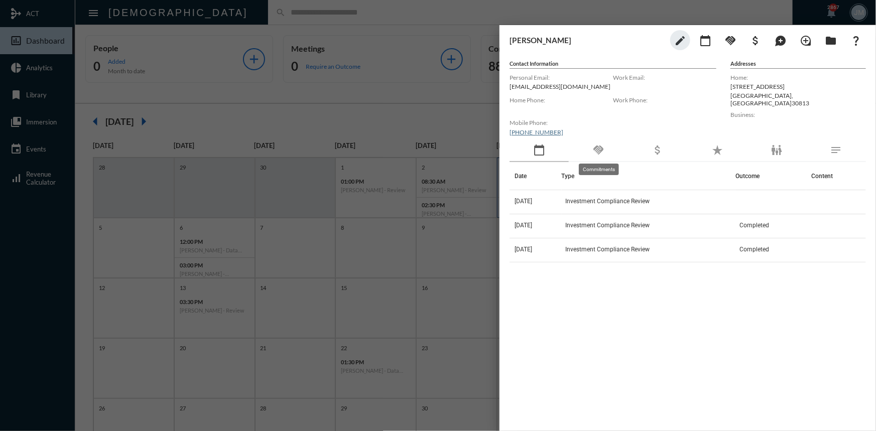
click at [593, 148] on mat-icon "handshake" at bounding box center [598, 150] width 12 height 12
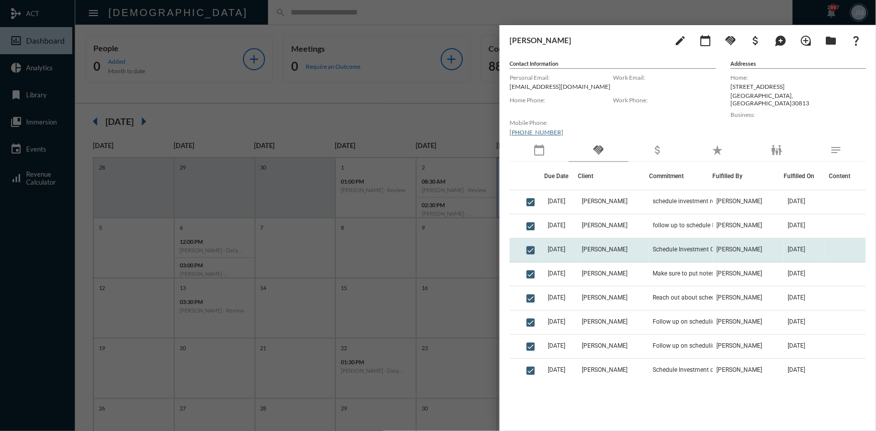
scroll to position [125, 0]
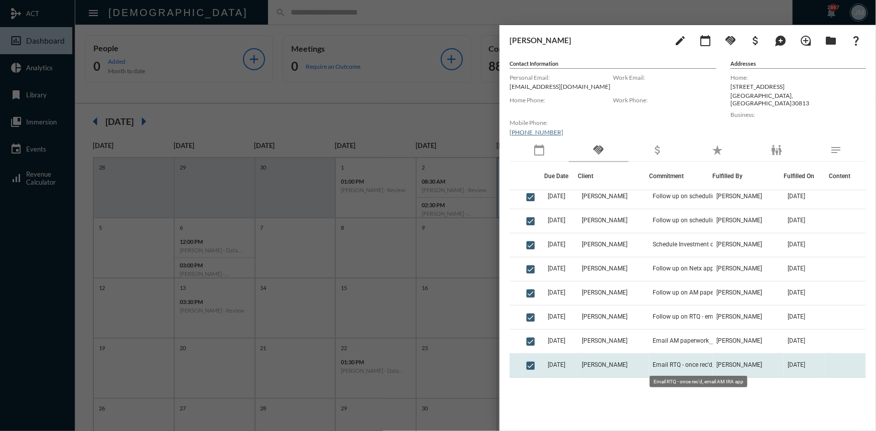
click at [657, 361] on span "Email RTQ - once rec'd, email AM IRA app" at bounding box center [703, 364] width 100 height 7
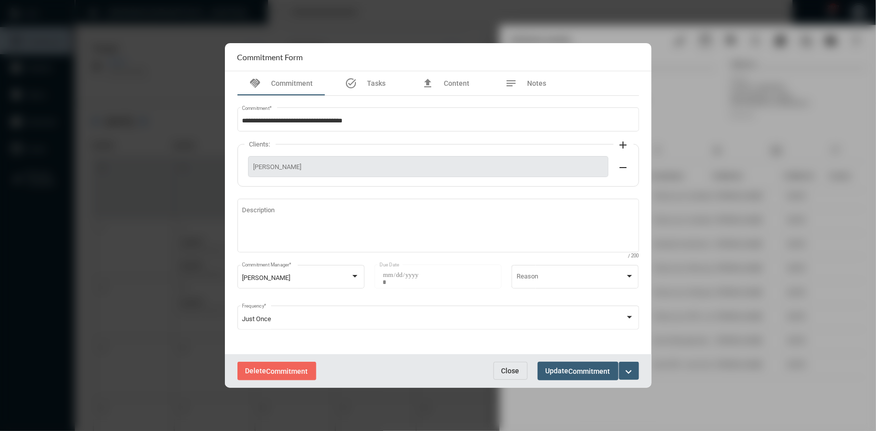
click at [509, 371] on span "Close" at bounding box center [510, 371] width 18 height 8
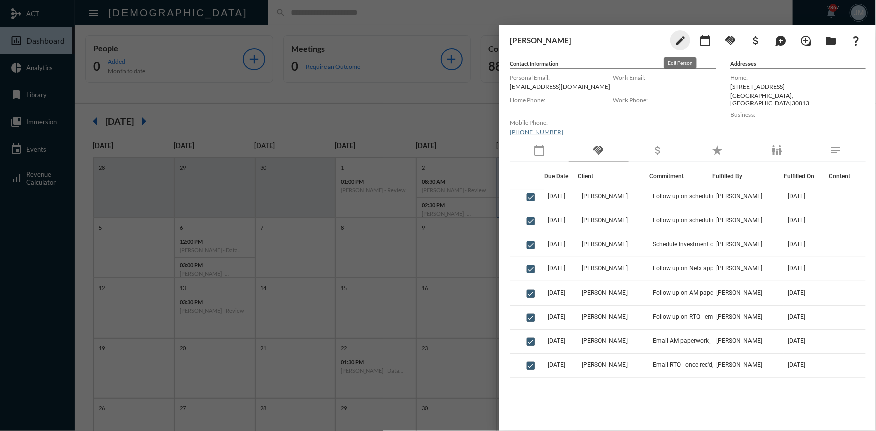
click at [679, 42] on mat-icon "edit" at bounding box center [680, 41] width 12 height 12
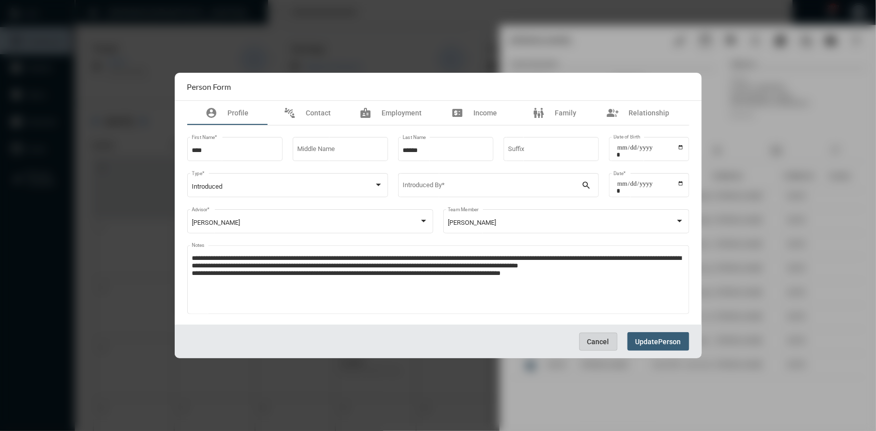
click at [606, 340] on span "Cancel" at bounding box center [598, 342] width 22 height 8
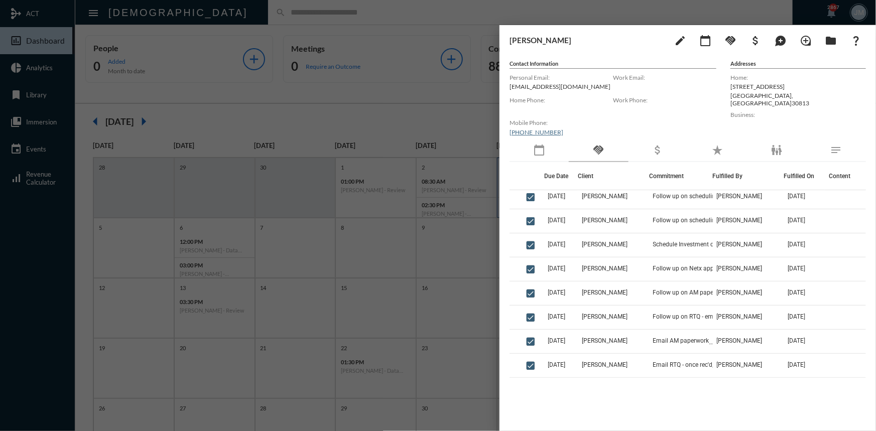
click at [481, 123] on div at bounding box center [438, 215] width 876 height 431
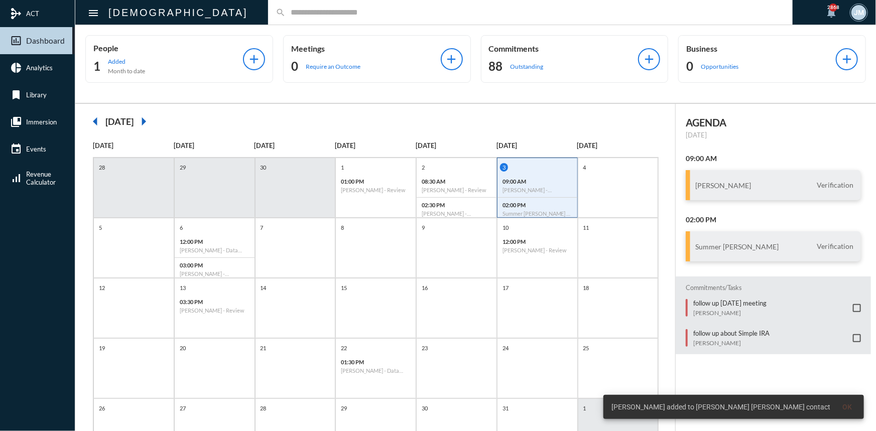
click at [476, 16] on input "text" at bounding box center [534, 12] width 499 height 9
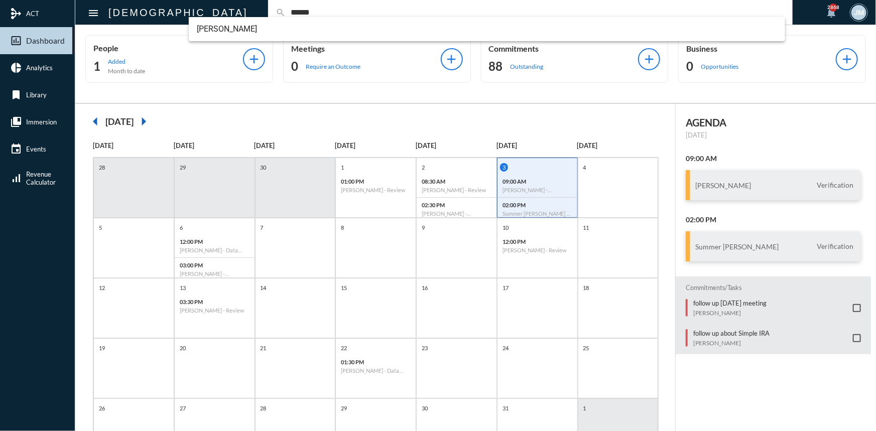
type input "******"
